Goal: Task Accomplishment & Management: Complete application form

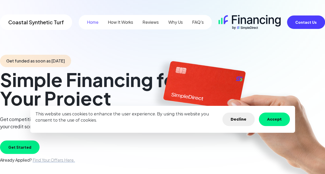
click at [277, 121] on button "Accept" at bounding box center [274, 119] width 31 height 13
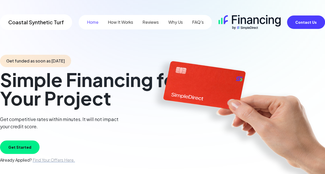
click at [25, 141] on button "Get Started" at bounding box center [20, 147] width 40 height 13
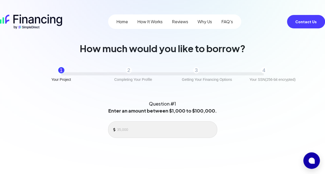
click at [128, 120] on div "Question #1 Enter an amount between $1,000 to $100,000. Cancel Continue" at bounding box center [162, 145] width 231 height 99
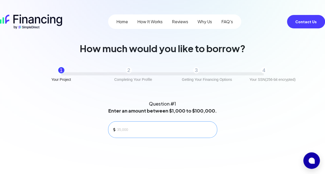
click at [130, 123] on div at bounding box center [162, 129] width 109 height 17
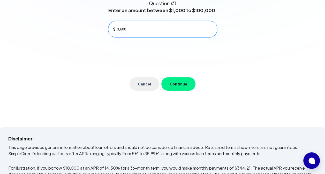
scroll to position [101, 0]
type input "3,600"
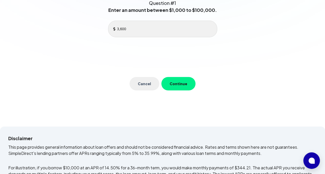
click at [186, 85] on button "Continue" at bounding box center [178, 83] width 34 height 13
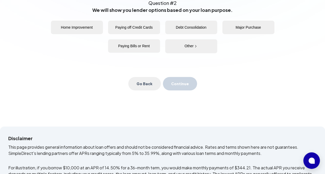
click at [89, 26] on button "Home Improvement" at bounding box center [77, 27] width 52 height 13
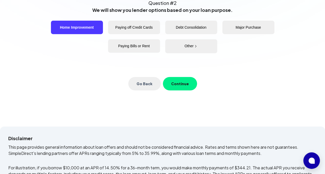
click at [180, 84] on button "Continue" at bounding box center [180, 83] width 34 height 13
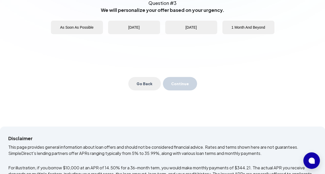
click at [81, 30] on button "As Soon As Possible" at bounding box center [77, 27] width 52 height 13
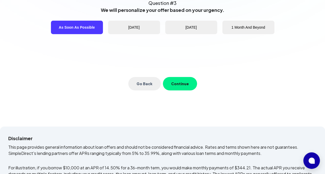
click at [187, 87] on button "Continue" at bounding box center [180, 83] width 34 height 13
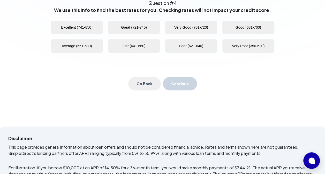
click at [247, 24] on button "Good (681-700)" at bounding box center [248, 27] width 52 height 13
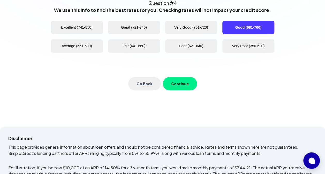
click at [182, 85] on button "Continue" at bounding box center [180, 83] width 34 height 13
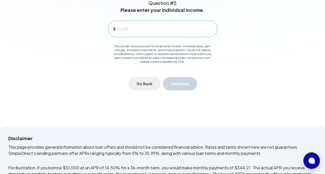
click at [150, 22] on div at bounding box center [162, 29] width 109 height 17
click at [141, 27] on input at bounding box center [165, 29] width 96 height 8
type input "120,000"
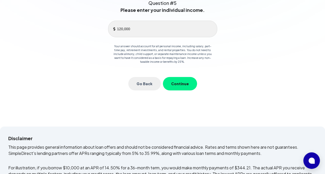
click at [177, 82] on button "Continue" at bounding box center [180, 83] width 34 height 13
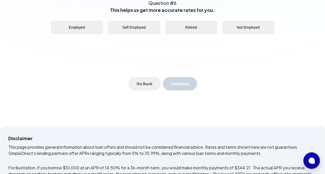
click at [91, 30] on button "Employed" at bounding box center [77, 27] width 52 height 13
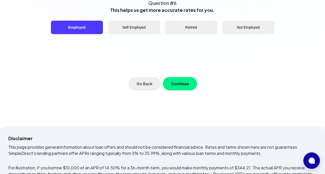
click at [173, 80] on button "Continue" at bounding box center [180, 83] width 34 height 13
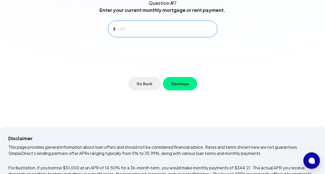
click at [125, 30] on input at bounding box center [165, 29] width 96 height 8
type input "3,300"
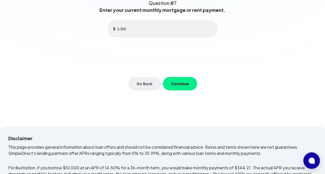
click at [184, 82] on button "Continue" at bounding box center [180, 83] width 34 height 13
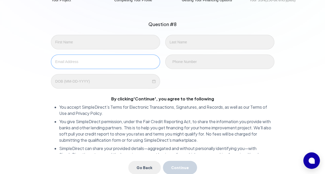
scroll to position [78, 0]
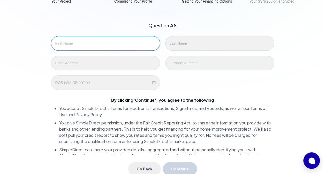
click at [122, 47] on input "text" at bounding box center [105, 43] width 109 height 14
type input "[PERSON_NAME]"
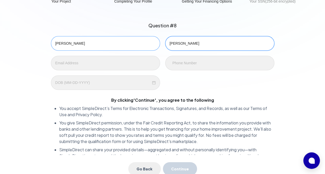
type input "[PERSON_NAME]"
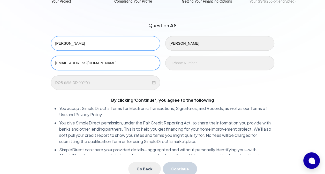
type input "[EMAIL_ADDRESS][DOMAIN_NAME]"
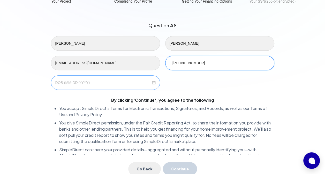
click at [82, 79] on div at bounding box center [105, 82] width 109 height 14
type input "[PHONE_NUMBER]"
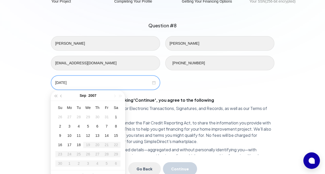
click at [81, 82] on input "[DATE]" at bounding box center [103, 83] width 96 height 6
click at [60, 82] on input "[DATE]" at bounding box center [103, 83] width 96 height 6
click at [67, 82] on input "09-10/1991" at bounding box center [103, 83] width 96 height 6
type input "[DATE]"
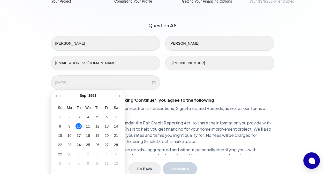
click at [79, 127] on div "10" at bounding box center [78, 126] width 6 height 6
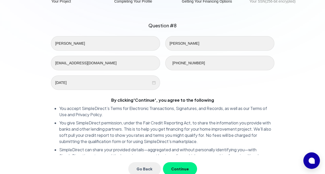
click at [178, 165] on button "Continue" at bounding box center [180, 168] width 34 height 13
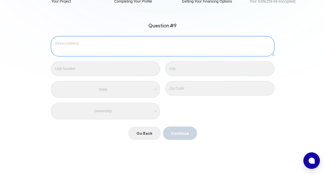
click at [149, 51] on textarea at bounding box center [162, 46] width 223 height 20
type textarea "[STREET_ADDRESS]"
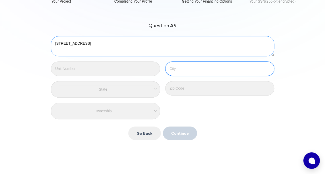
type input "Coral Gables"
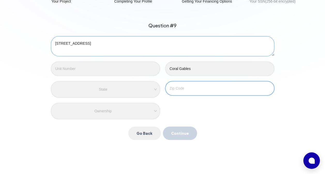
type input "33134"
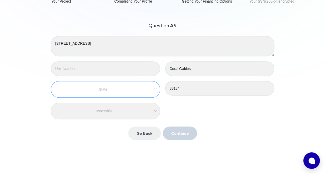
click at [110, 95] on div "State" at bounding box center [105, 89] width 109 height 17
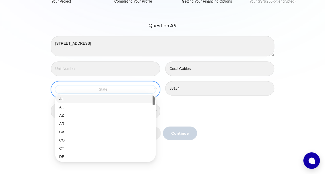
click at [107, 91] on input "search" at bounding box center [105, 89] width 95 height 8
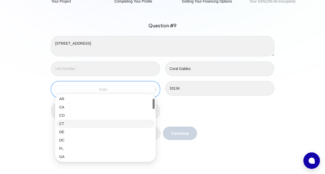
scroll to position [25, 0]
click at [77, 148] on div "FL" at bounding box center [105, 149] width 92 height 6
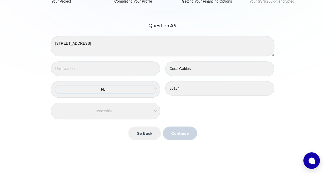
click at [170, 120] on div "Question #9 [STREET_ADDRESS] Ownership Go Back Continue" at bounding box center [162, 81] width 231 height 126
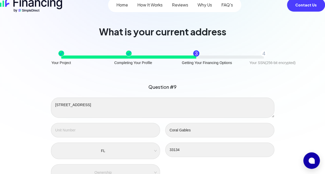
scroll to position [16, 0]
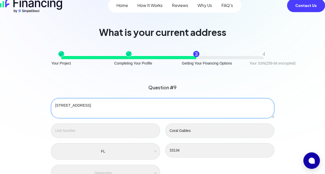
click at [143, 103] on textarea "[STREET_ADDRESS]" at bounding box center [162, 108] width 223 height 20
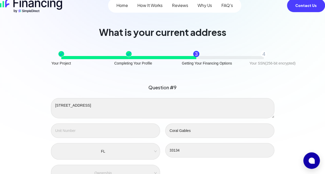
click at [217, 171] on div "[STREET_ADDRESS] Ownership" at bounding box center [162, 139] width 228 height 83
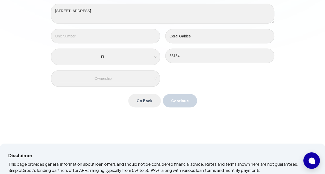
scroll to position [111, 0]
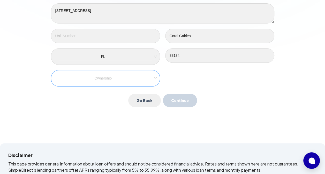
click at [119, 83] on div "Ownership" at bounding box center [105, 78] width 109 height 17
click at [122, 79] on input "search" at bounding box center [105, 78] width 95 height 8
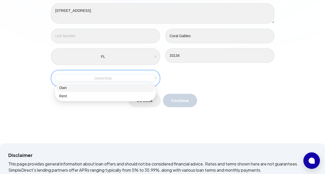
click at [115, 88] on div "Own" at bounding box center [105, 88] width 92 height 6
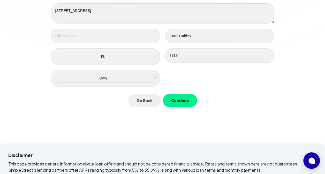
click at [187, 99] on button "Continue" at bounding box center [180, 100] width 34 height 13
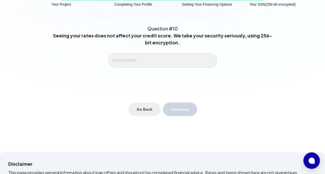
scroll to position [75, 0]
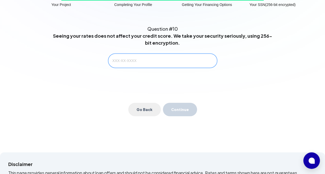
click at [119, 62] on input "text" at bounding box center [162, 60] width 109 height 14
type input "597-38-6468"
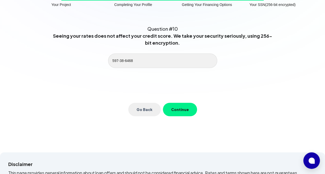
click at [173, 108] on button "Continue" at bounding box center [180, 109] width 34 height 13
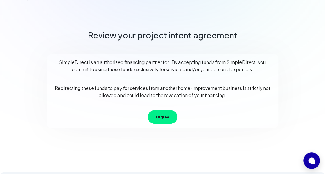
scroll to position [28, 0]
click at [164, 117] on button "I Agree" at bounding box center [162, 117] width 30 height 13
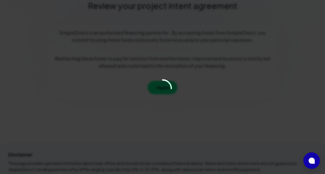
scroll to position [64, 0]
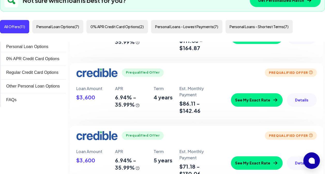
scroll to position [67, 0]
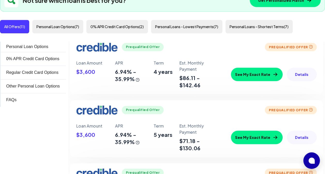
click at [263, 136] on button "See My Exact Rate" at bounding box center [257, 137] width 52 height 13
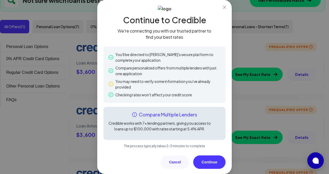
click at [205, 166] on button "Continue" at bounding box center [209, 162] width 32 height 13
